Goal: Transaction & Acquisition: Purchase product/service

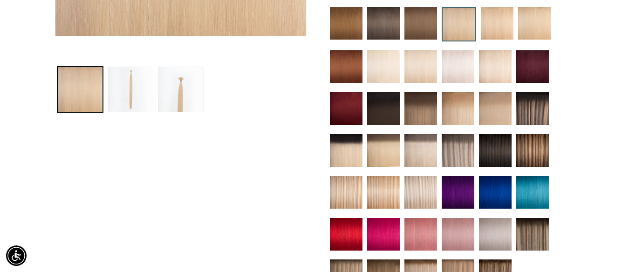
scroll to position [0, 1112]
click at [458, 151] on img at bounding box center [458, 150] width 33 height 33
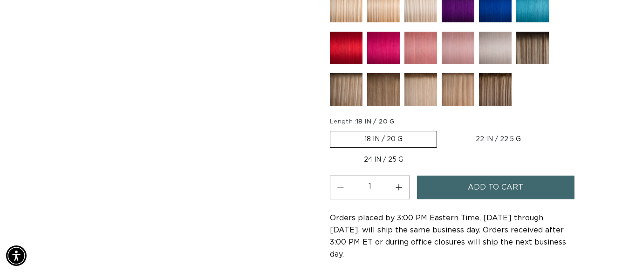
scroll to position [0, 556]
click at [495, 187] on span "Add to cart" at bounding box center [495, 188] width 55 height 24
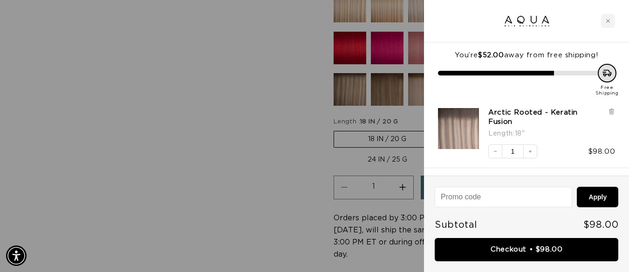
scroll to position [0, 1126]
click at [533, 145] on button "Increase quantity" at bounding box center [530, 152] width 14 height 14
click at [532, 149] on icon "Increase quantity" at bounding box center [531, 152] width 6 height 6
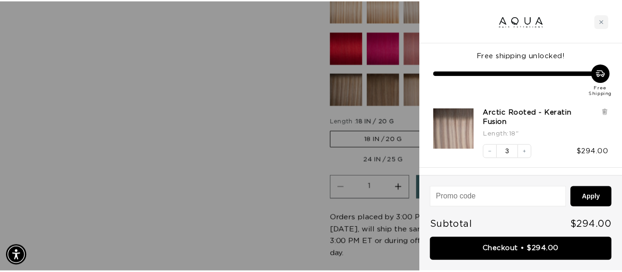
scroll to position [0, 563]
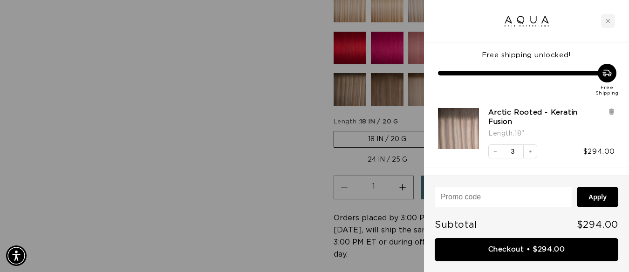
drag, startPoint x: 447, startPoint y: 14, endPoint x: 239, endPoint y: 45, distance: 209.8
click at [218, 53] on div at bounding box center [314, 136] width 629 height 272
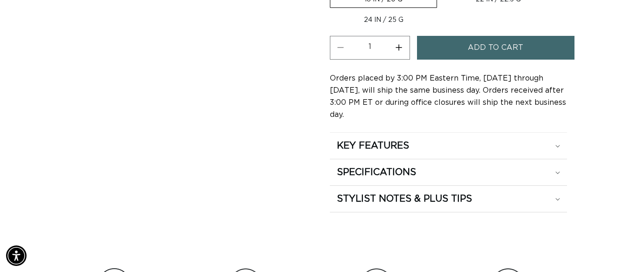
scroll to position [0, 1112]
click at [403, 45] on button "Increase quantity for Arctic Rooted - Keratin Fusion" at bounding box center [399, 48] width 21 height 24
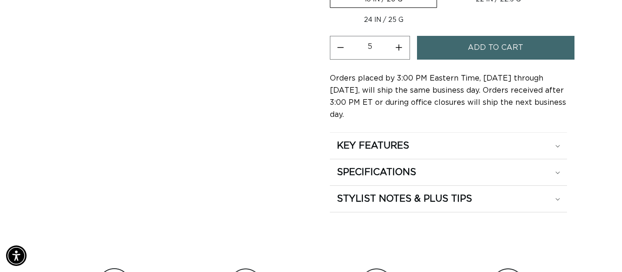
click at [403, 45] on button "Increase quantity for Arctic Rooted - Keratin Fusion" at bounding box center [399, 48] width 21 height 24
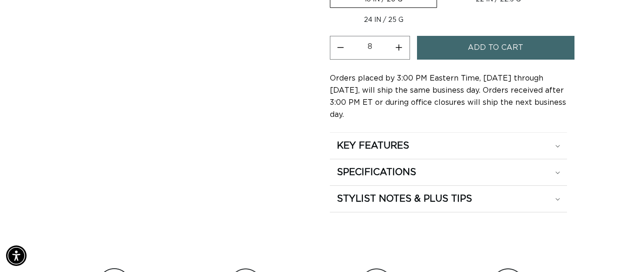
type input "9"
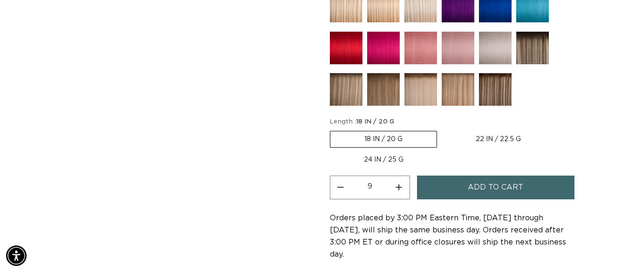
scroll to position [0, 1112]
click at [480, 196] on span "Add to cart" at bounding box center [495, 188] width 55 height 24
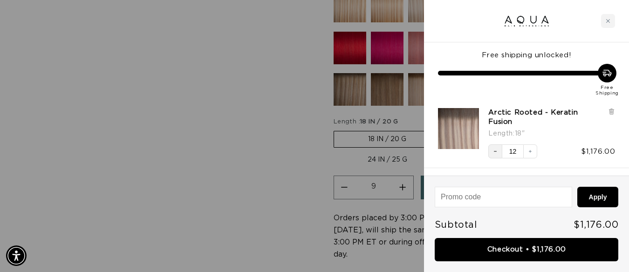
click at [493, 149] on icon "Decrease quantity" at bounding box center [496, 152] width 6 height 6
click at [496, 149] on icon "Decrease quantity" at bounding box center [496, 152] width 6 height 6
click at [493, 149] on icon "Decrease quantity" at bounding box center [496, 152] width 6 height 6
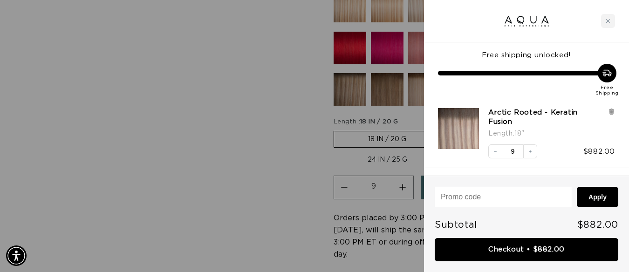
click at [493, 149] on icon "Decrease quantity" at bounding box center [496, 152] width 6 height 6
click at [609, 20] on icon "Close cart" at bounding box center [608, 21] width 5 height 5
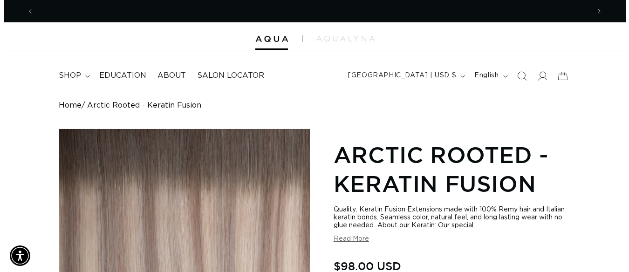
scroll to position [0, 556]
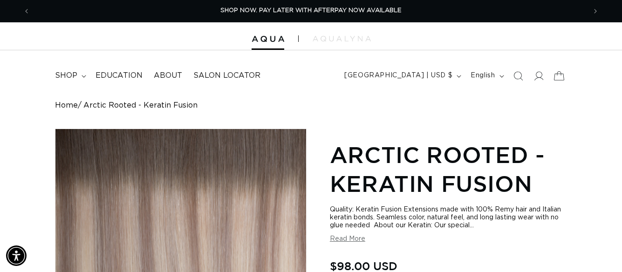
click at [558, 78] on icon at bounding box center [559, 76] width 22 height 22
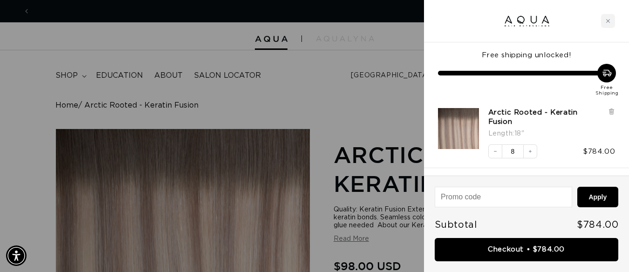
scroll to position [0, 1126]
click at [532, 149] on icon "Increase quantity" at bounding box center [531, 152] width 6 height 6
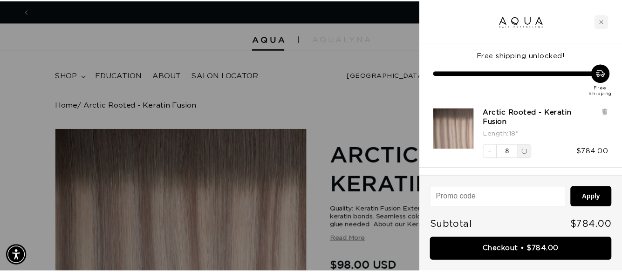
scroll to position [0, 0]
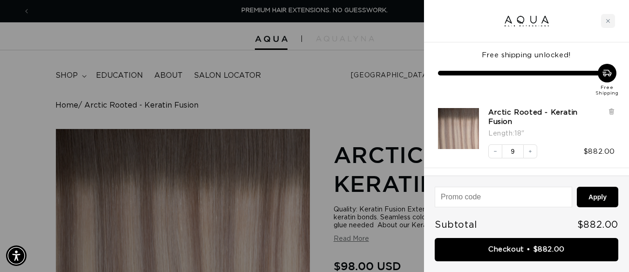
drag, startPoint x: 306, startPoint y: 75, endPoint x: 300, endPoint y: 72, distance: 6.1
click at [304, 77] on div at bounding box center [314, 136] width 629 height 272
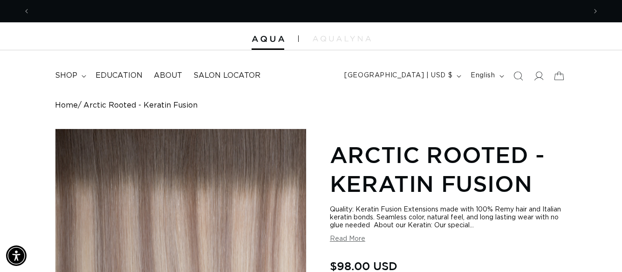
scroll to position [0, 556]
click at [337, 105] on div "Home Arctic Rooted - Keratin Fusion" at bounding box center [311, 105] width 513 height 9
click at [515, 72] on icon "Search" at bounding box center [519, 76] width 10 height 10
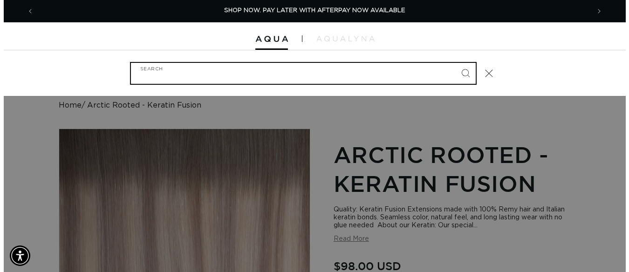
scroll to position [0, 563]
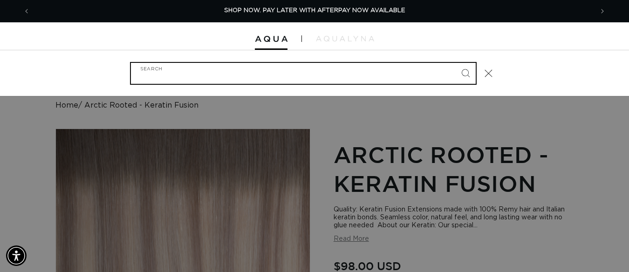
click at [168, 76] on input "Search" at bounding box center [303, 73] width 345 height 21
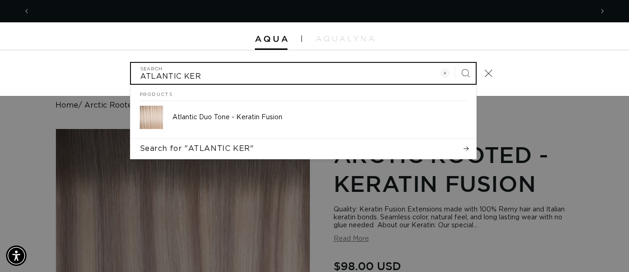
scroll to position [0, 1126]
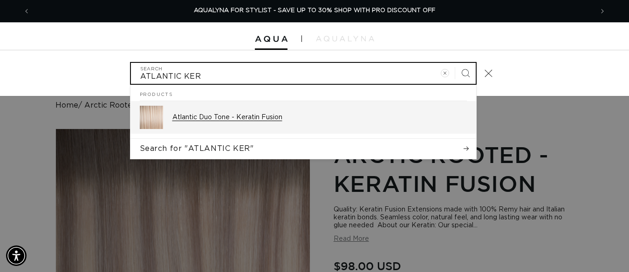
type input "ATLANTIC KER"
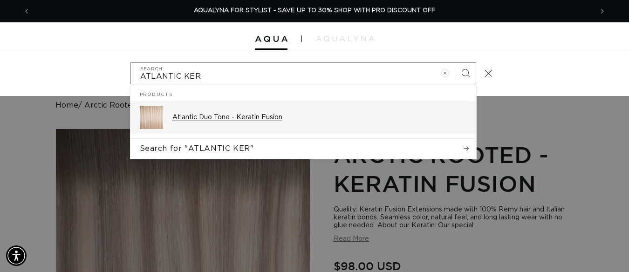
click at [227, 118] on p "Atlantic Duo Tone - Keratin Fusion" at bounding box center [319, 117] width 295 height 8
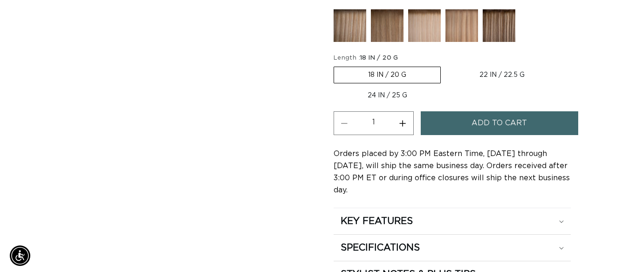
scroll to position [0, 556]
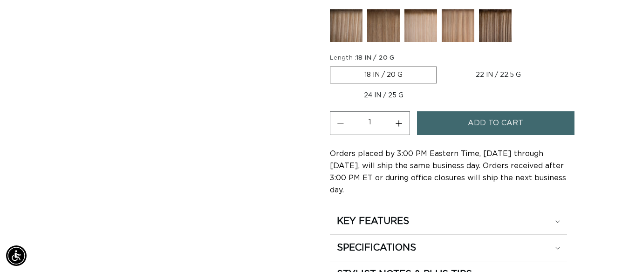
click at [399, 122] on button "Increase quantity for Atlantic Duo Tone - Keratin Fusion" at bounding box center [399, 123] width 21 height 24
type input "2"
click at [489, 122] on span "Add to cart" at bounding box center [495, 123] width 55 height 24
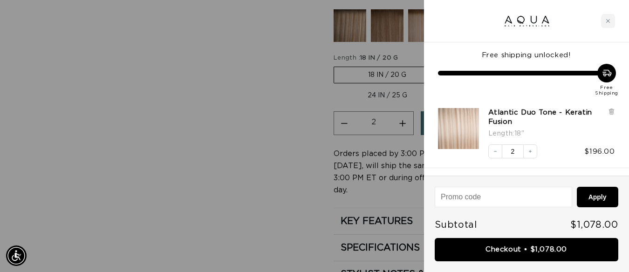
scroll to position [0, 0]
click at [88, 75] on div at bounding box center [314, 136] width 629 height 272
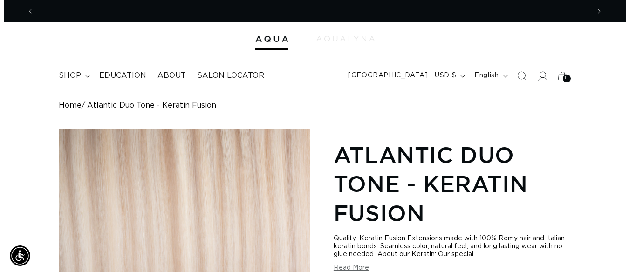
scroll to position [0, 1112]
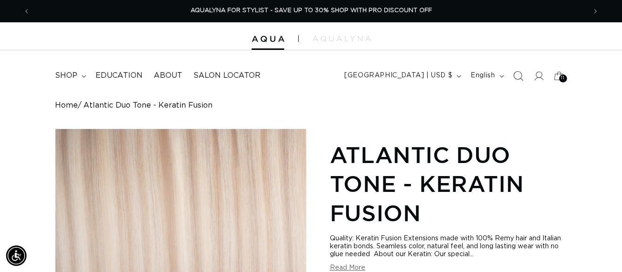
click at [518, 76] on icon "Search" at bounding box center [518, 76] width 10 height 10
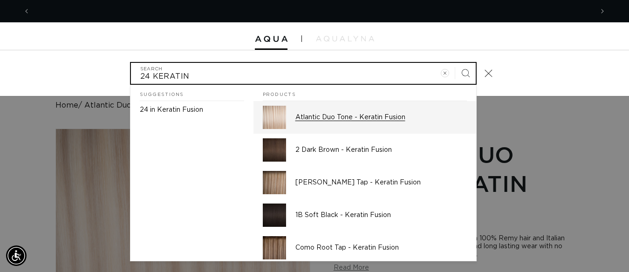
scroll to position [0, 1126]
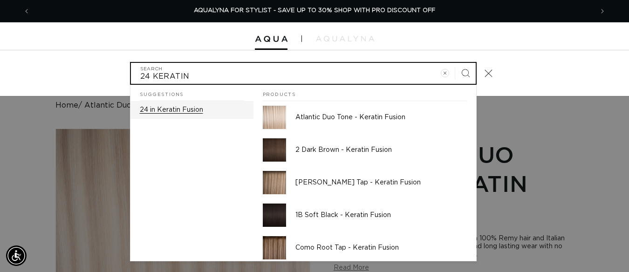
type input "24 KERATIN"
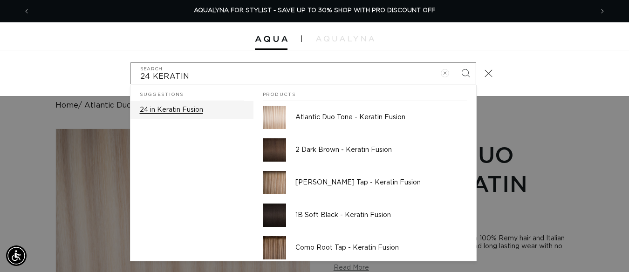
click at [164, 106] on p "24 in Keratin Fusion" at bounding box center [171, 110] width 63 height 8
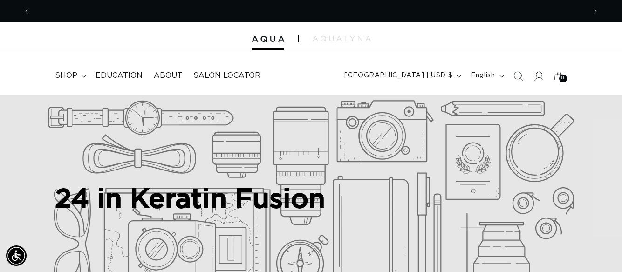
scroll to position [0, 556]
click at [66, 75] on span "shop" at bounding box center [66, 76] width 22 height 10
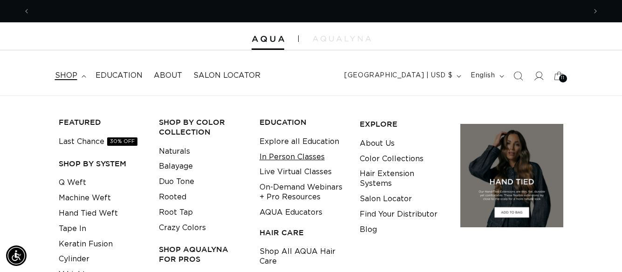
scroll to position [0, 1112]
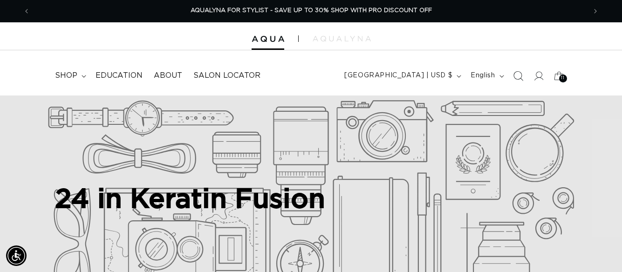
click at [519, 74] on icon "Search" at bounding box center [518, 76] width 10 height 10
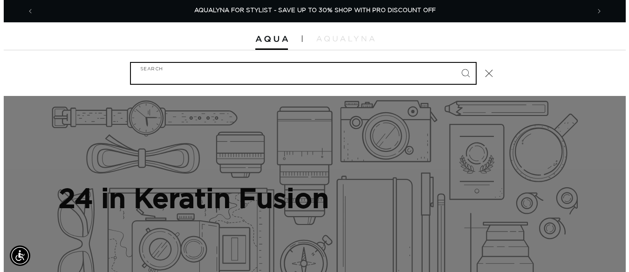
scroll to position [0, 1126]
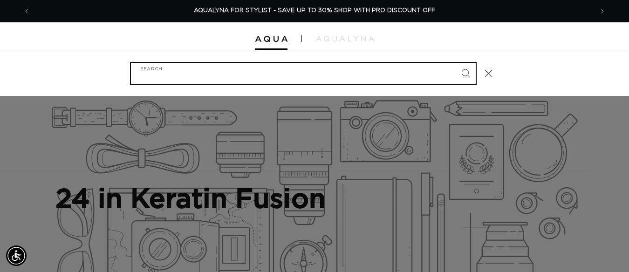
click at [198, 74] on input "Search" at bounding box center [303, 73] width 345 height 21
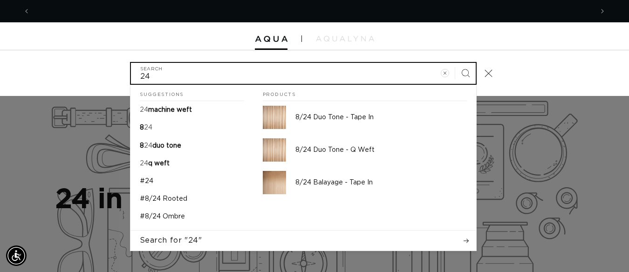
scroll to position [0, 563]
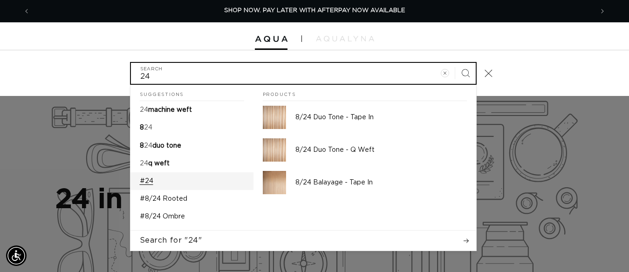
type input "24"
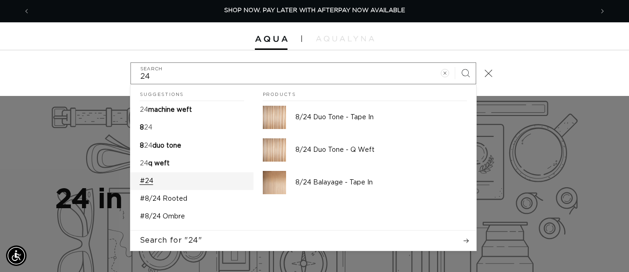
click at [148, 176] on link "#24" at bounding box center [192, 181] width 123 height 18
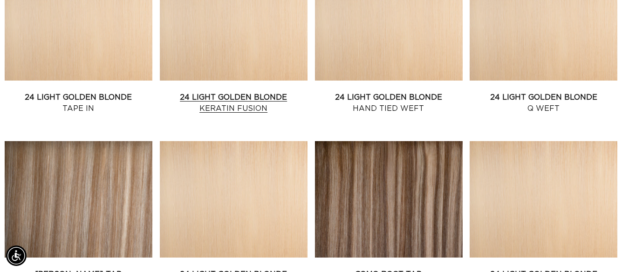
click at [236, 92] on link "24 Light Golden Blonde Keratin Fusion" at bounding box center [234, 103] width 148 height 22
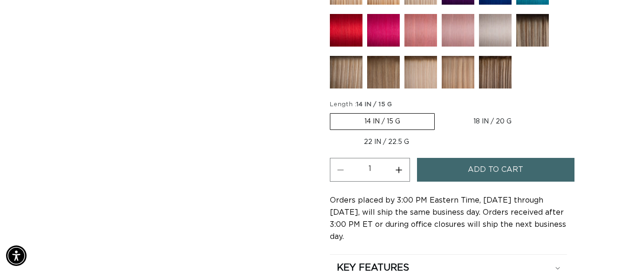
scroll to position [0, 1112]
click at [396, 122] on label "14 IN / 15 G Variant sold out or unavailable" at bounding box center [382, 121] width 105 height 17
click at [333, 112] on input "14 IN / 15 G Variant sold out or unavailable" at bounding box center [332, 111] width 0 height 0
click at [349, 121] on label "14 IN / 15 G Variant sold out or unavailable" at bounding box center [382, 121] width 105 height 17
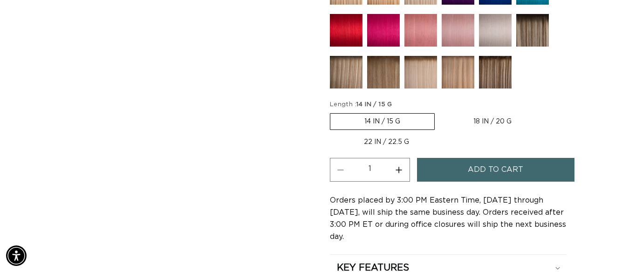
click at [333, 112] on input "14 IN / 15 G Variant sold out or unavailable" at bounding box center [332, 111] width 0 height 0
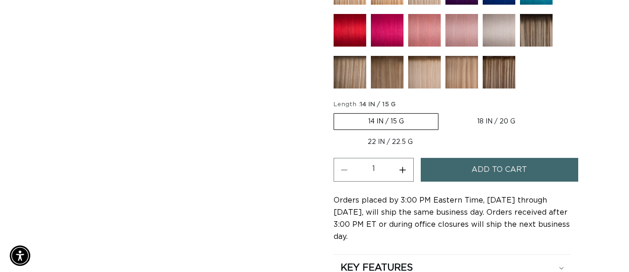
scroll to position [0, 556]
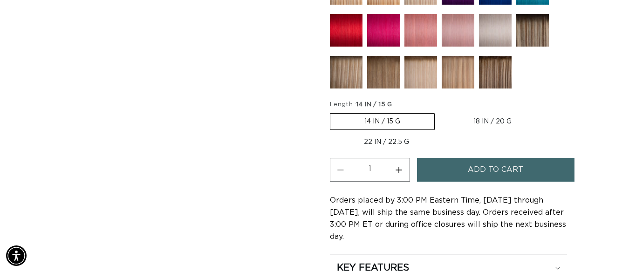
click at [495, 166] on span "Add to cart" at bounding box center [495, 170] width 55 height 24
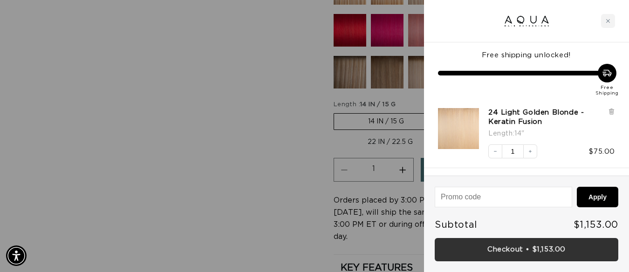
scroll to position [0, 0]
click at [503, 248] on link "Checkout • $1,153.00" at bounding box center [527, 250] width 184 height 24
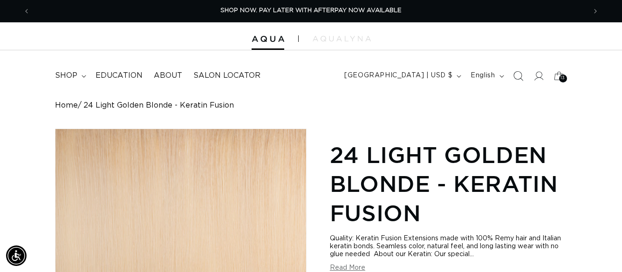
click at [521, 75] on icon "Search" at bounding box center [518, 76] width 10 height 10
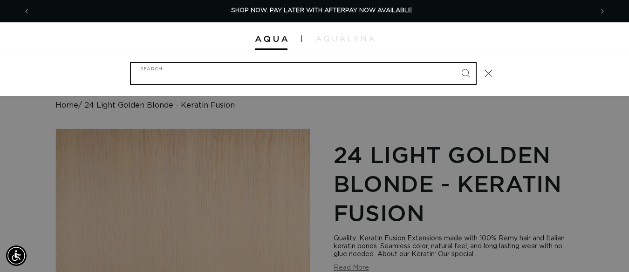
scroll to position [0, 563]
click at [174, 74] on input "Search" at bounding box center [303, 73] width 345 height 21
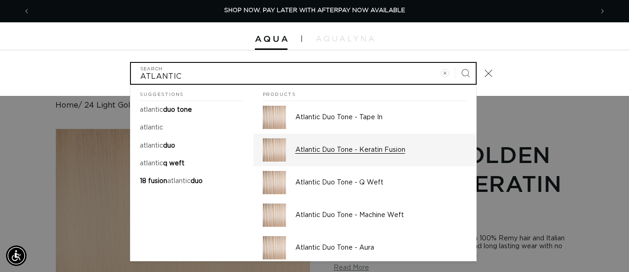
type input "ATLANTIC"
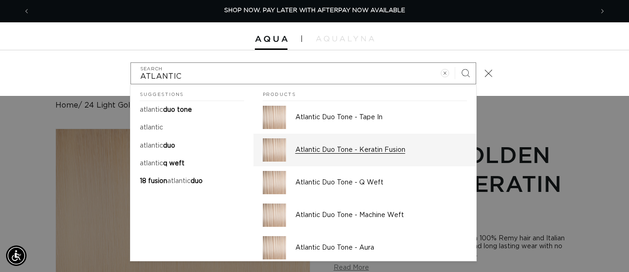
click at [345, 148] on p "Atlantic Duo Tone - Keratin Fusion" at bounding box center [382, 150] width 172 height 8
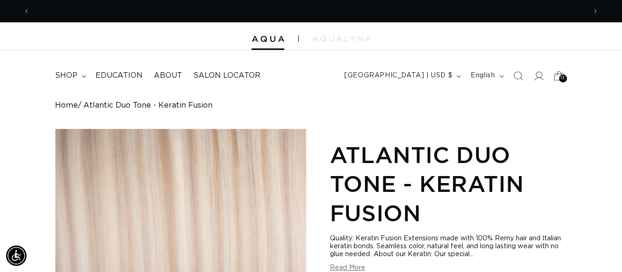
click at [559, 76] on div "13 13" at bounding box center [563, 79] width 8 height 8
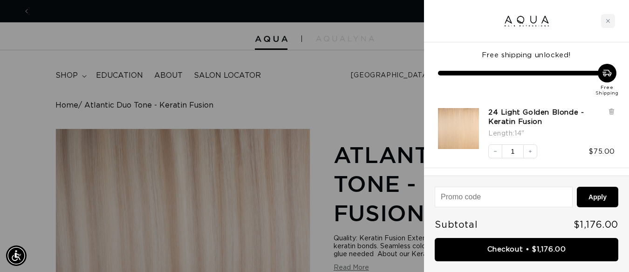
scroll to position [0, 1126]
click at [506, 249] on link "Checkout • $1,176.00" at bounding box center [527, 250] width 184 height 24
